Goal: Task Accomplishment & Management: Use online tool/utility

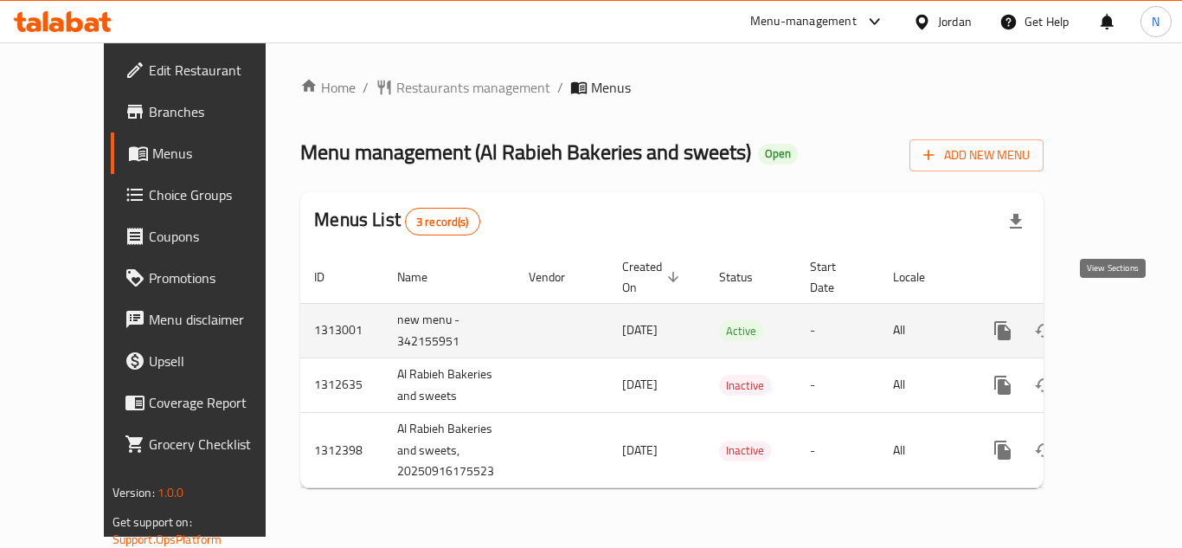
click at [1120, 323] on icon "enhanced table" at bounding box center [1128, 331] width 16 height 16
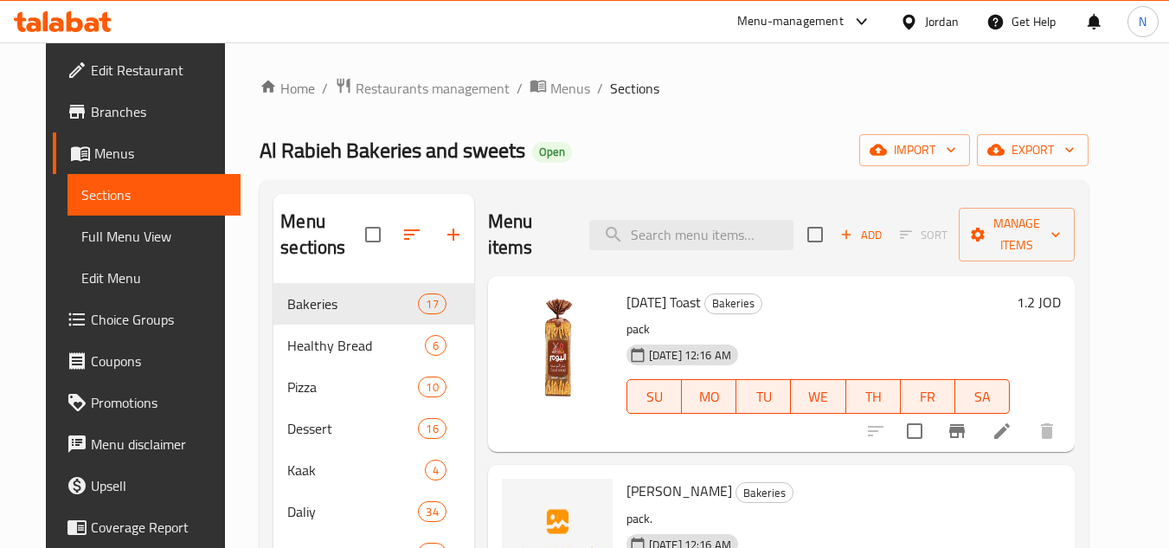
click at [86, 235] on span "Full Menu View" at bounding box center [154, 236] width 146 height 21
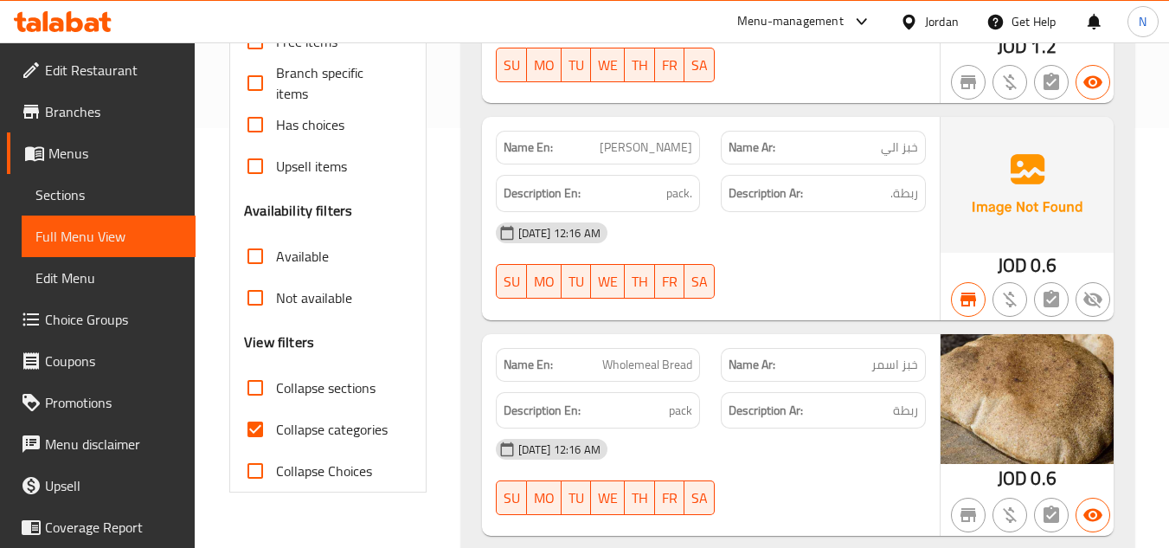
scroll to position [519, 0]
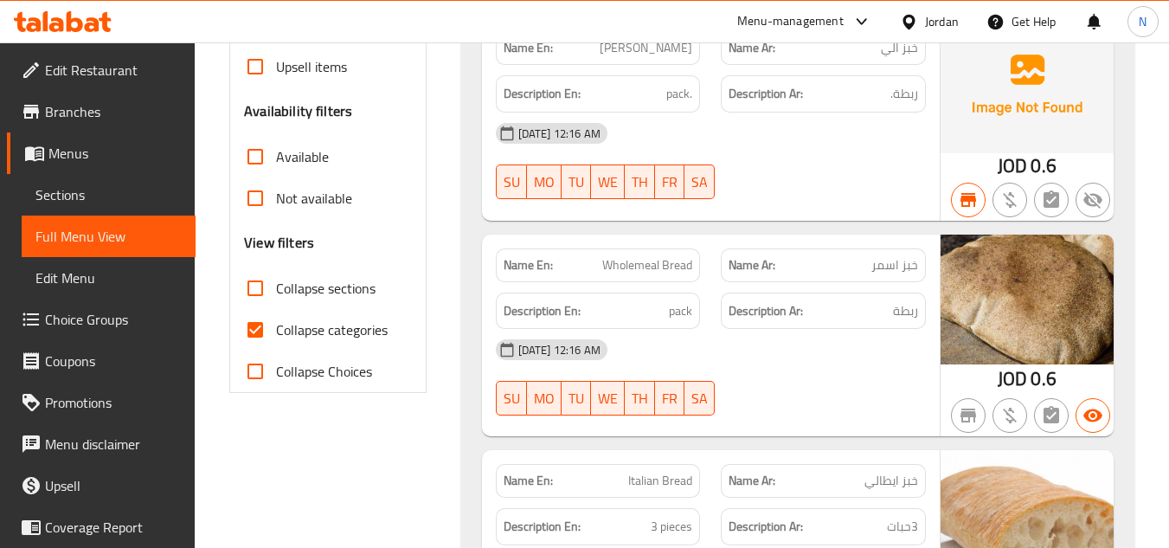
click at [261, 322] on input "Collapse categories" at bounding box center [256, 330] width 42 height 42
checkbox input "false"
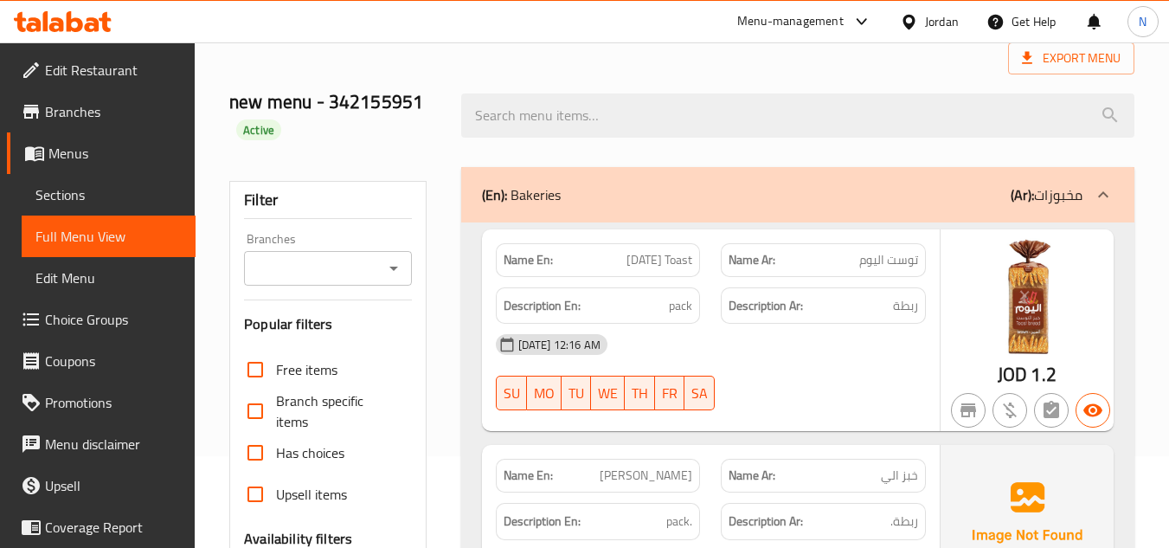
scroll to position [87, 0]
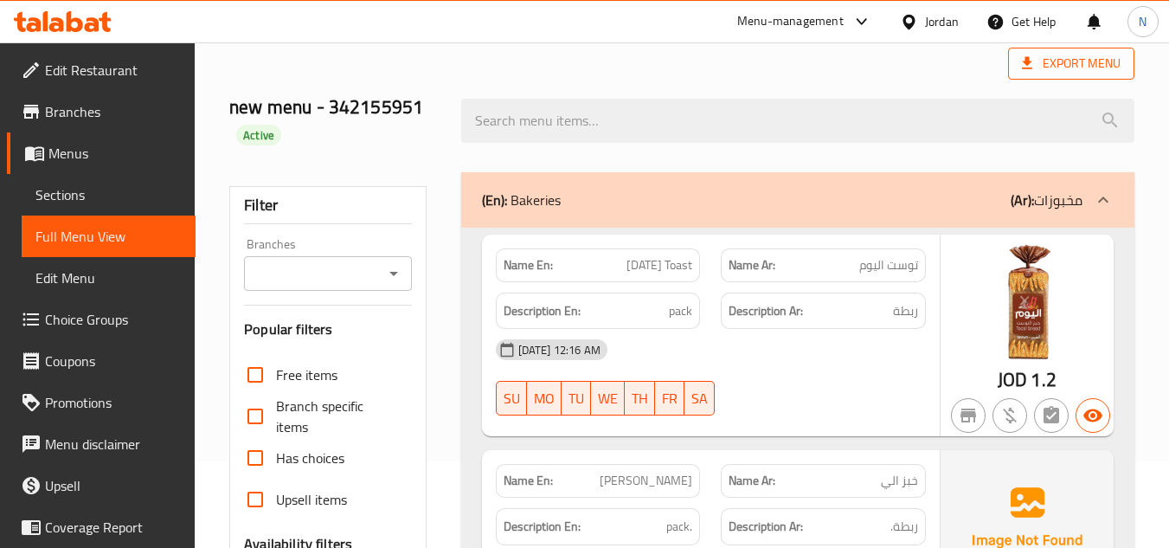
click at [1074, 61] on span "Export Menu" at bounding box center [1071, 64] width 99 height 22
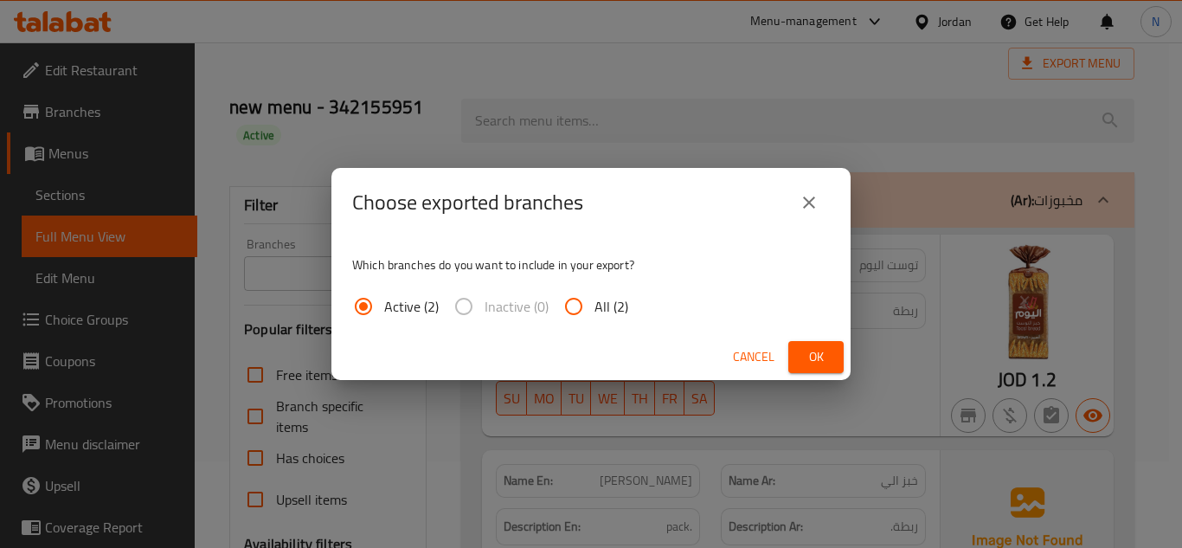
click at [588, 307] on input "All (2)" at bounding box center [574, 307] width 42 height 42
radio input "true"
click at [839, 361] on button "Ok" at bounding box center [816, 357] width 55 height 32
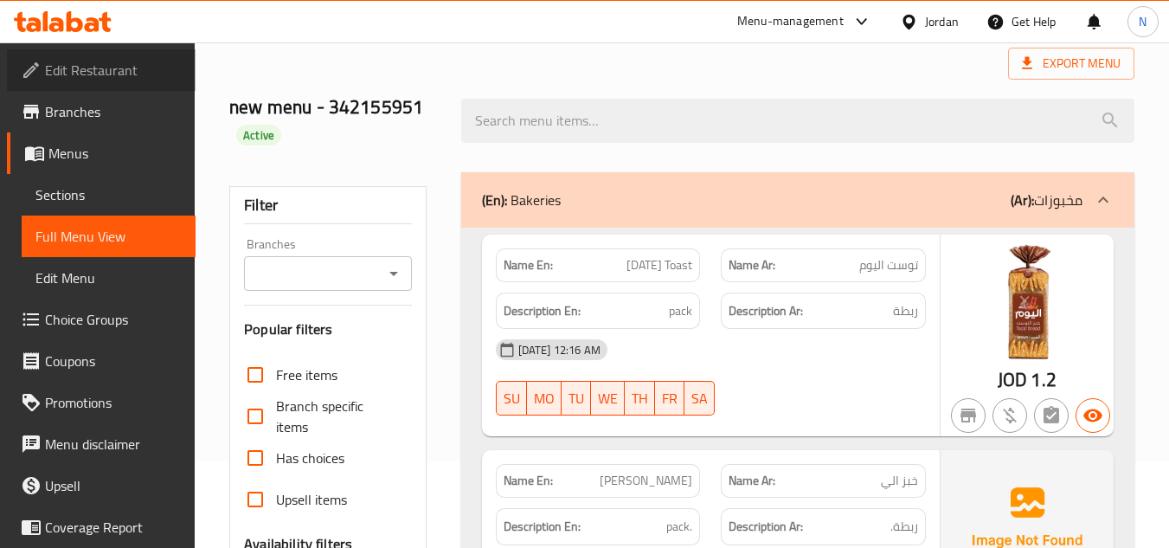
click at [102, 70] on span "Edit Restaurant" at bounding box center [113, 70] width 137 height 21
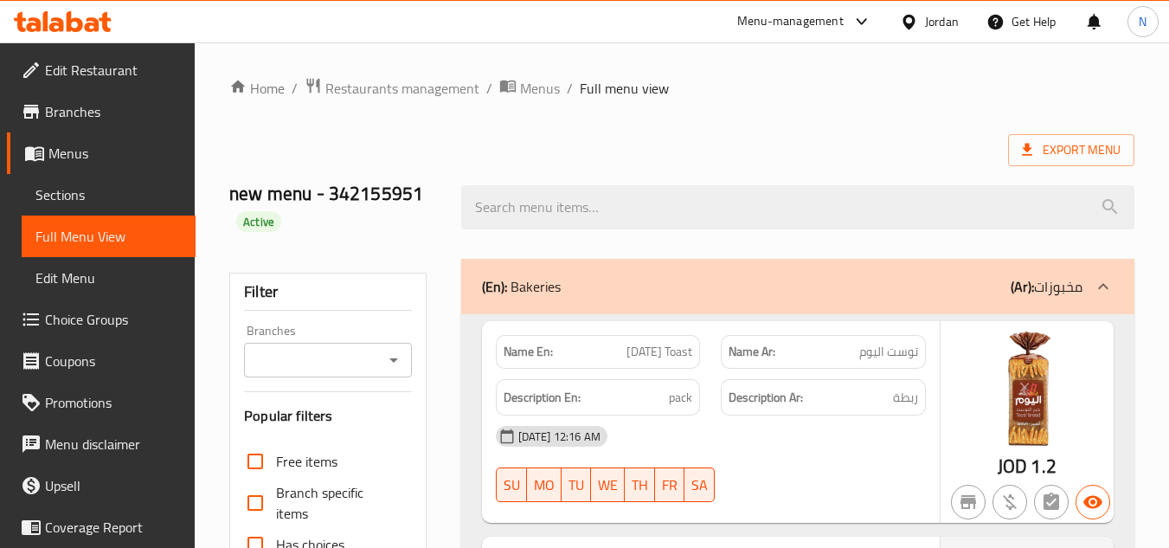
drag, startPoint x: 61, startPoint y: 196, endPoint x: 197, endPoint y: 267, distance: 153.3
click at [61, 196] on span "Sections" at bounding box center [108, 194] width 146 height 21
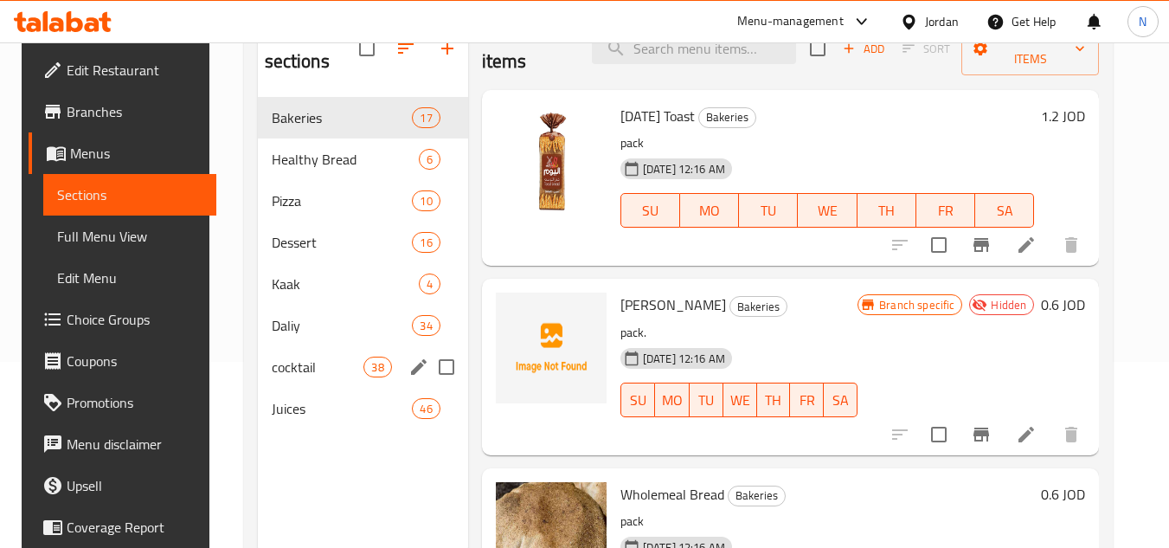
scroll to position [156, 0]
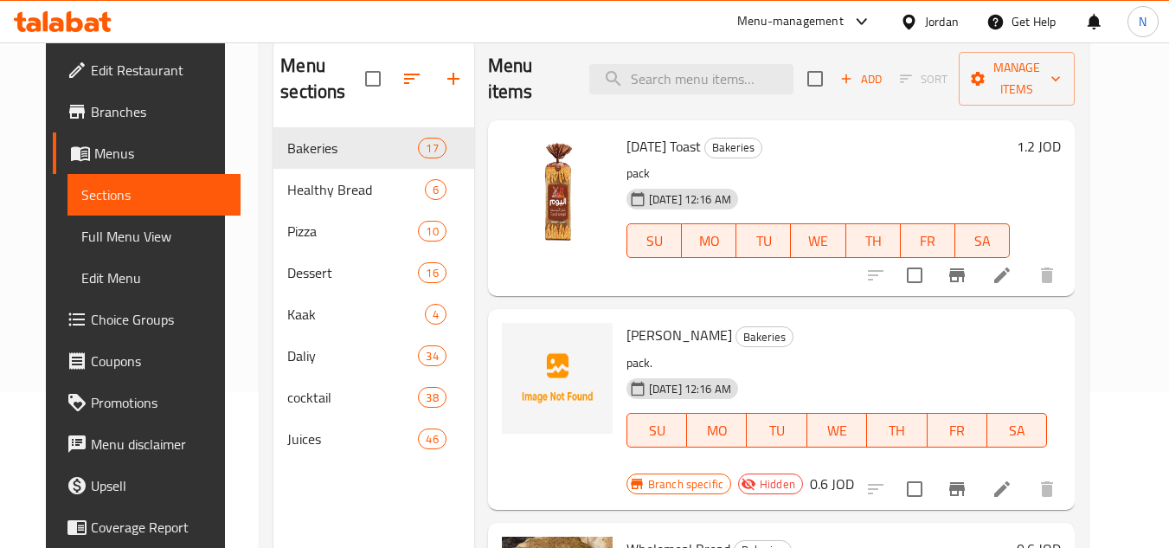
click at [113, 106] on span "Branches" at bounding box center [159, 111] width 137 height 21
